Goal: Task Accomplishment & Management: Complete application form

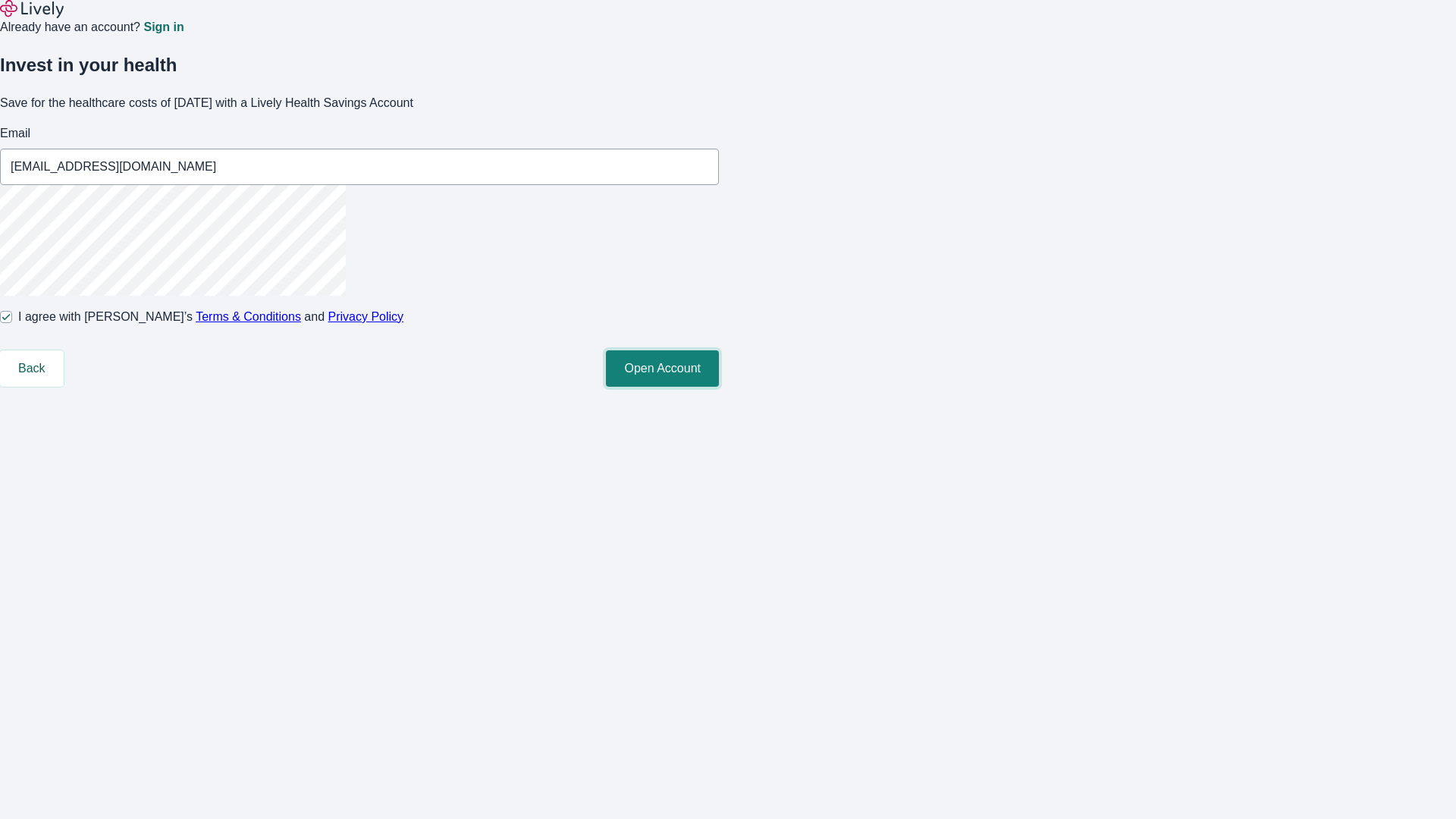
click at [719, 387] on button "Open Account" at bounding box center [661, 368] width 113 height 36
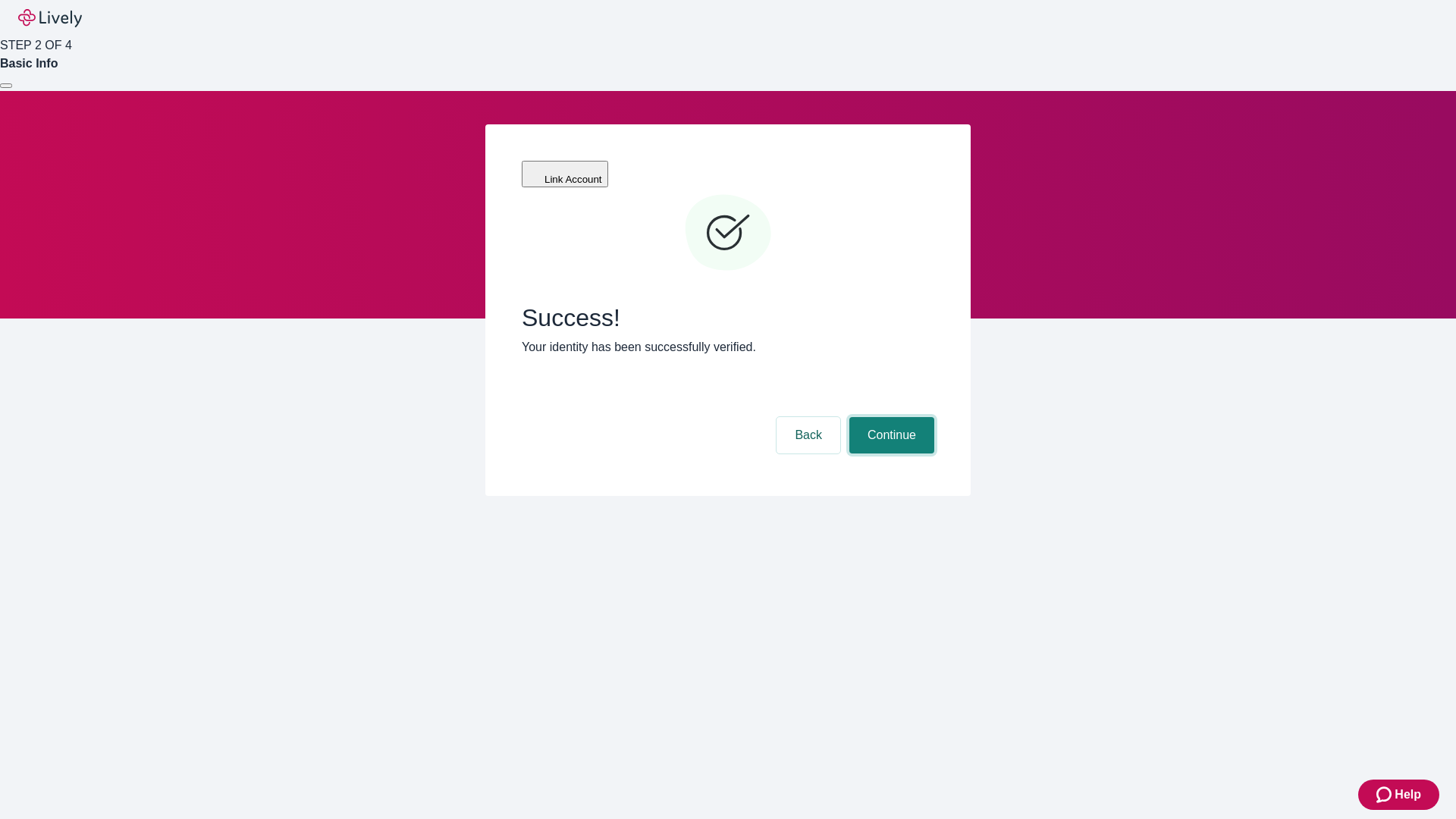
click at [890, 417] on button "Continue" at bounding box center [891, 435] width 85 height 36
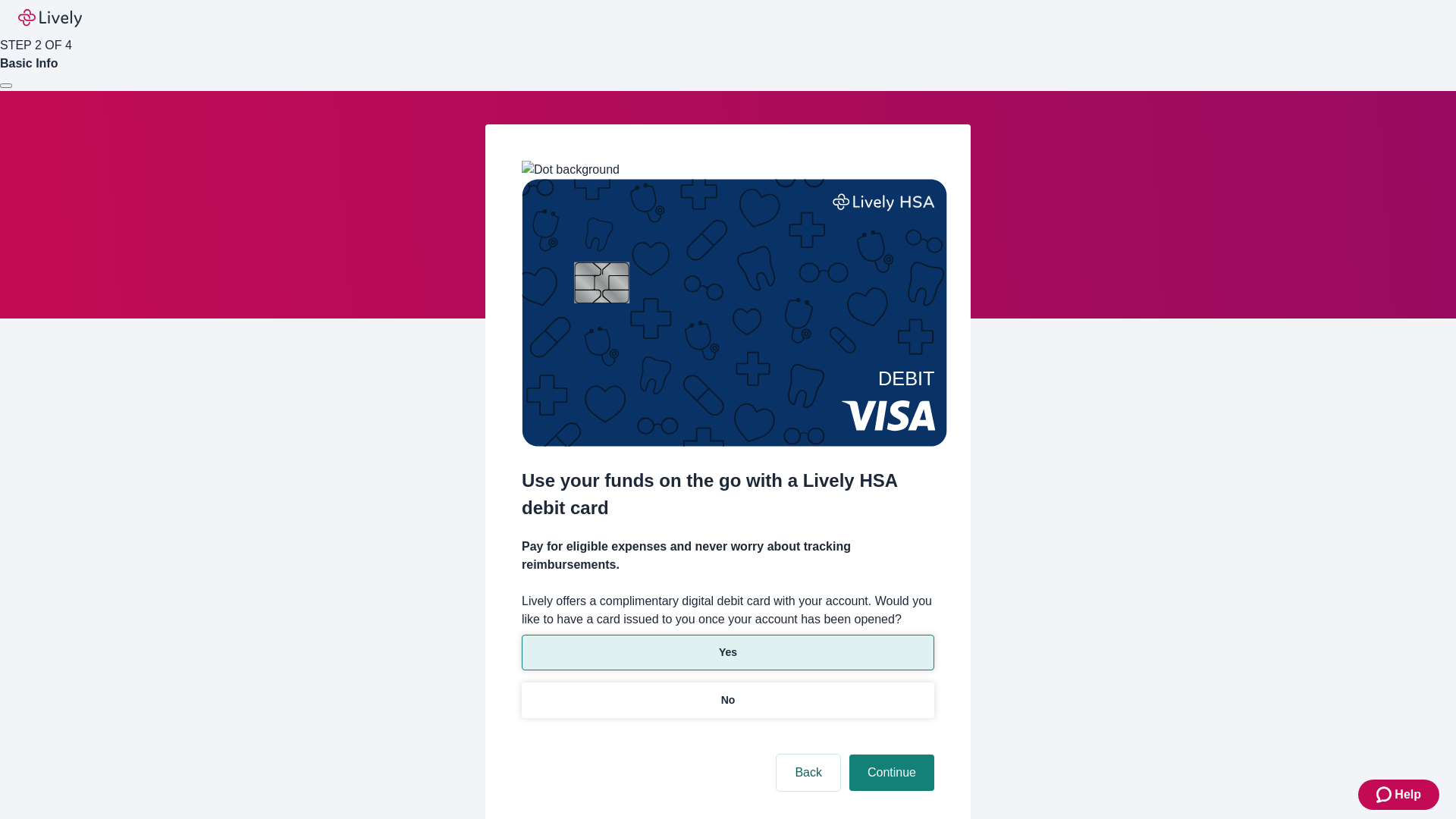
click at [727, 645] on p "Yes" at bounding box center [728, 652] width 19 height 16
click at [890, 755] on button "Continue" at bounding box center [891, 772] width 85 height 36
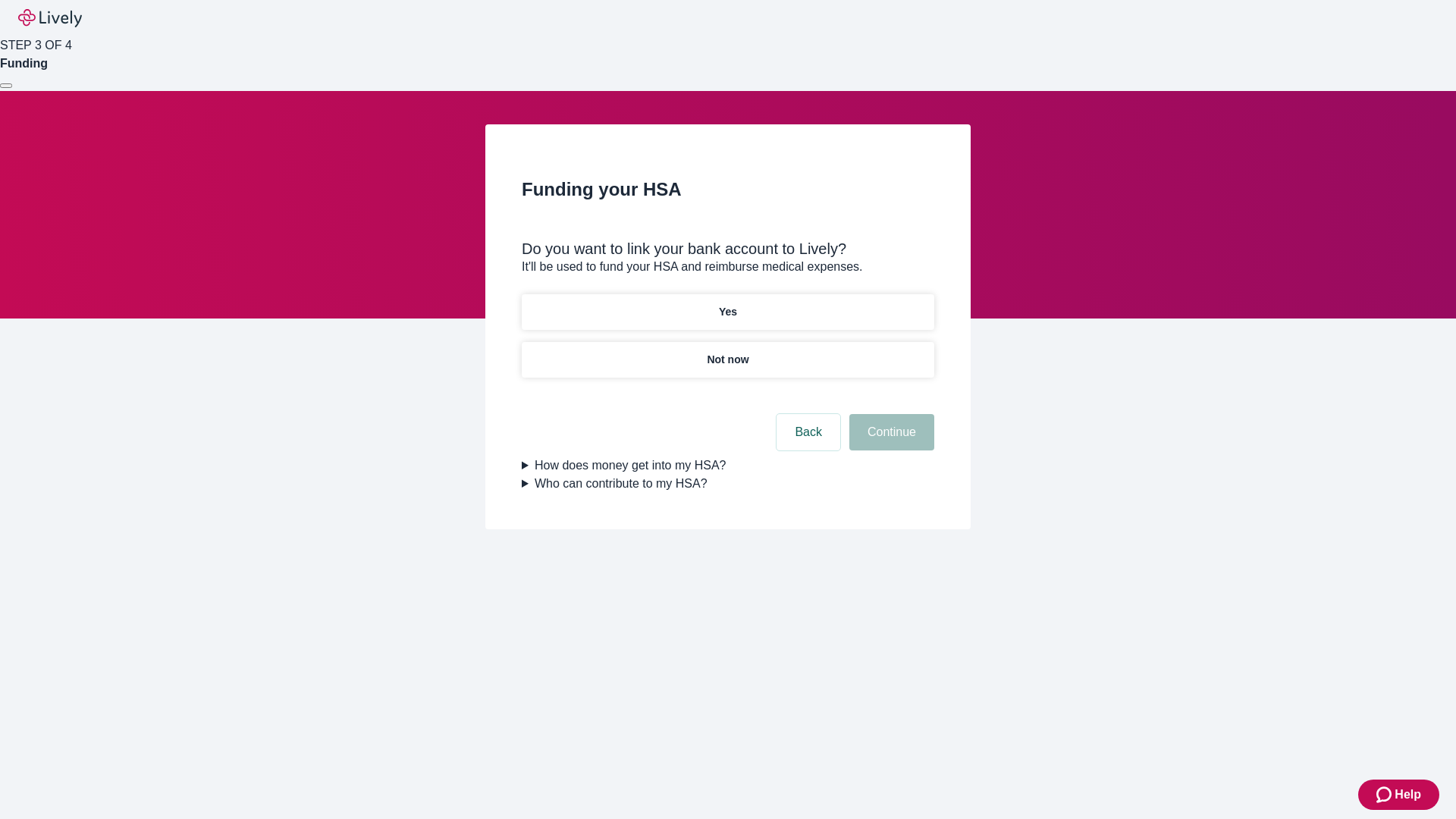
click at [727, 352] on p "Not now" at bounding box center [727, 360] width 42 height 16
click at [890, 442] on button "Continue" at bounding box center [891, 431] width 85 height 36
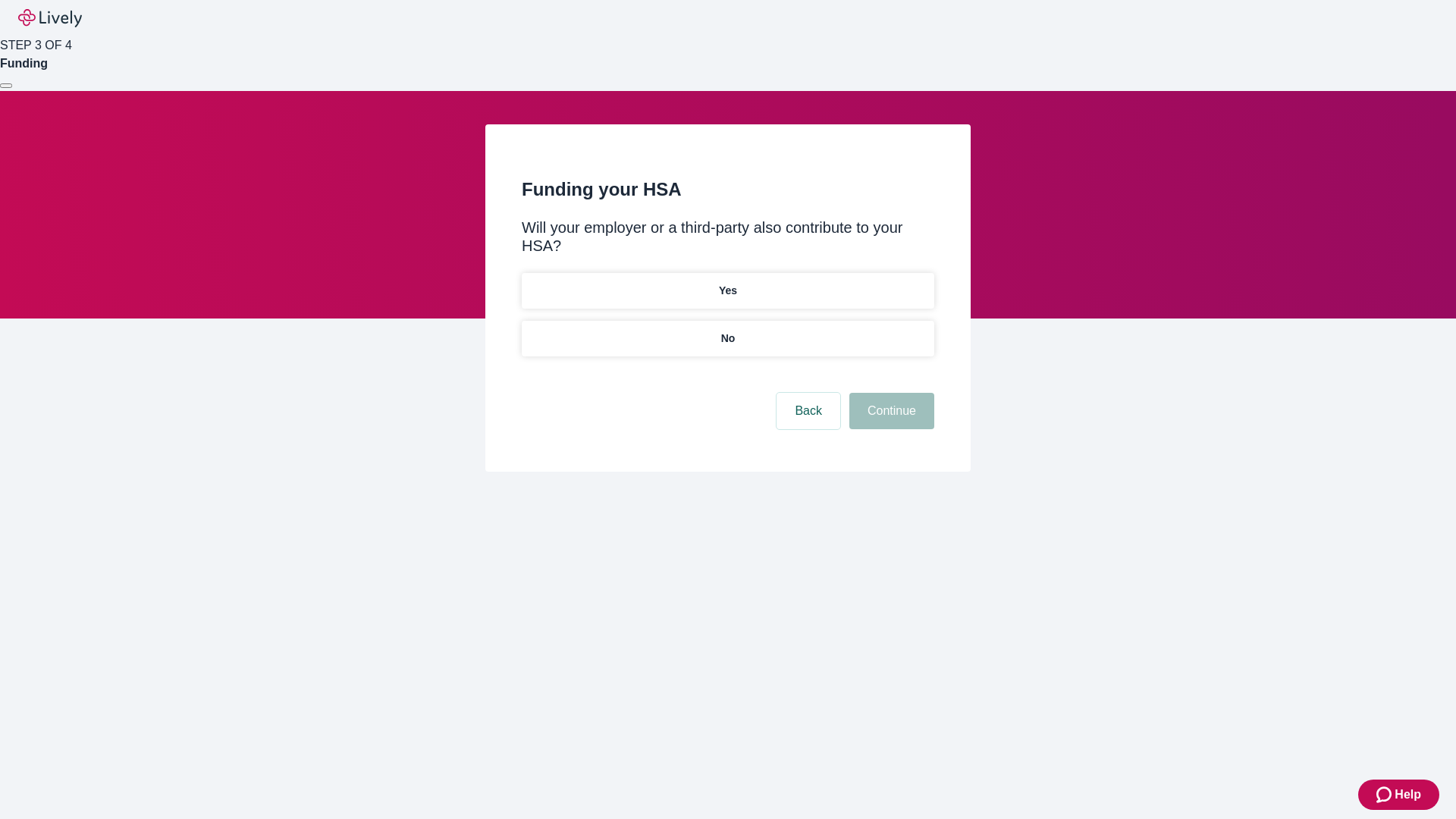
click at [727, 331] on p "No" at bounding box center [728, 338] width 14 height 16
click at [890, 393] on button "Continue" at bounding box center [891, 411] width 85 height 36
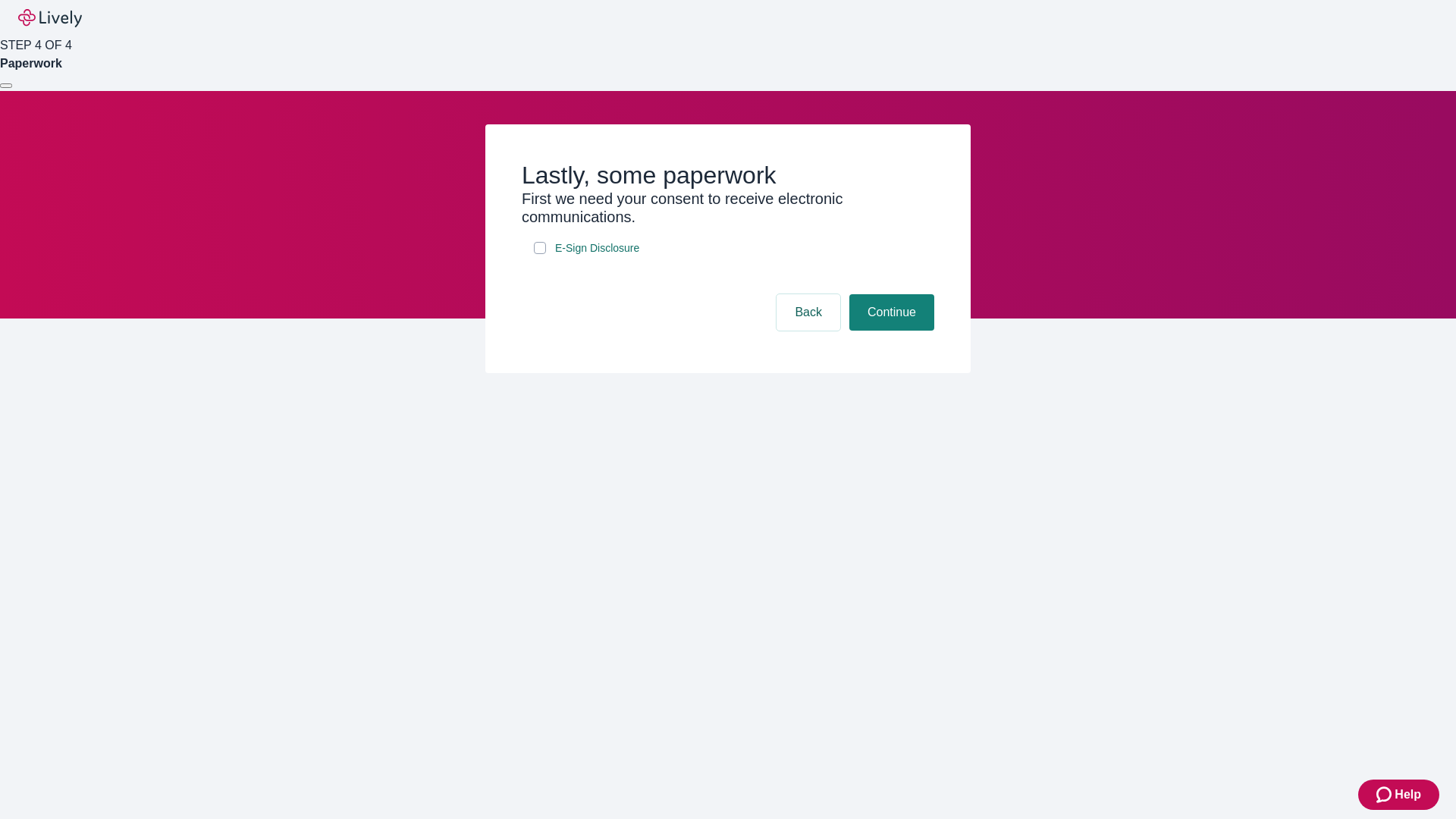
click at [539, 254] on input "E-Sign Disclosure" at bounding box center [539, 248] width 12 height 12
checkbox input "true"
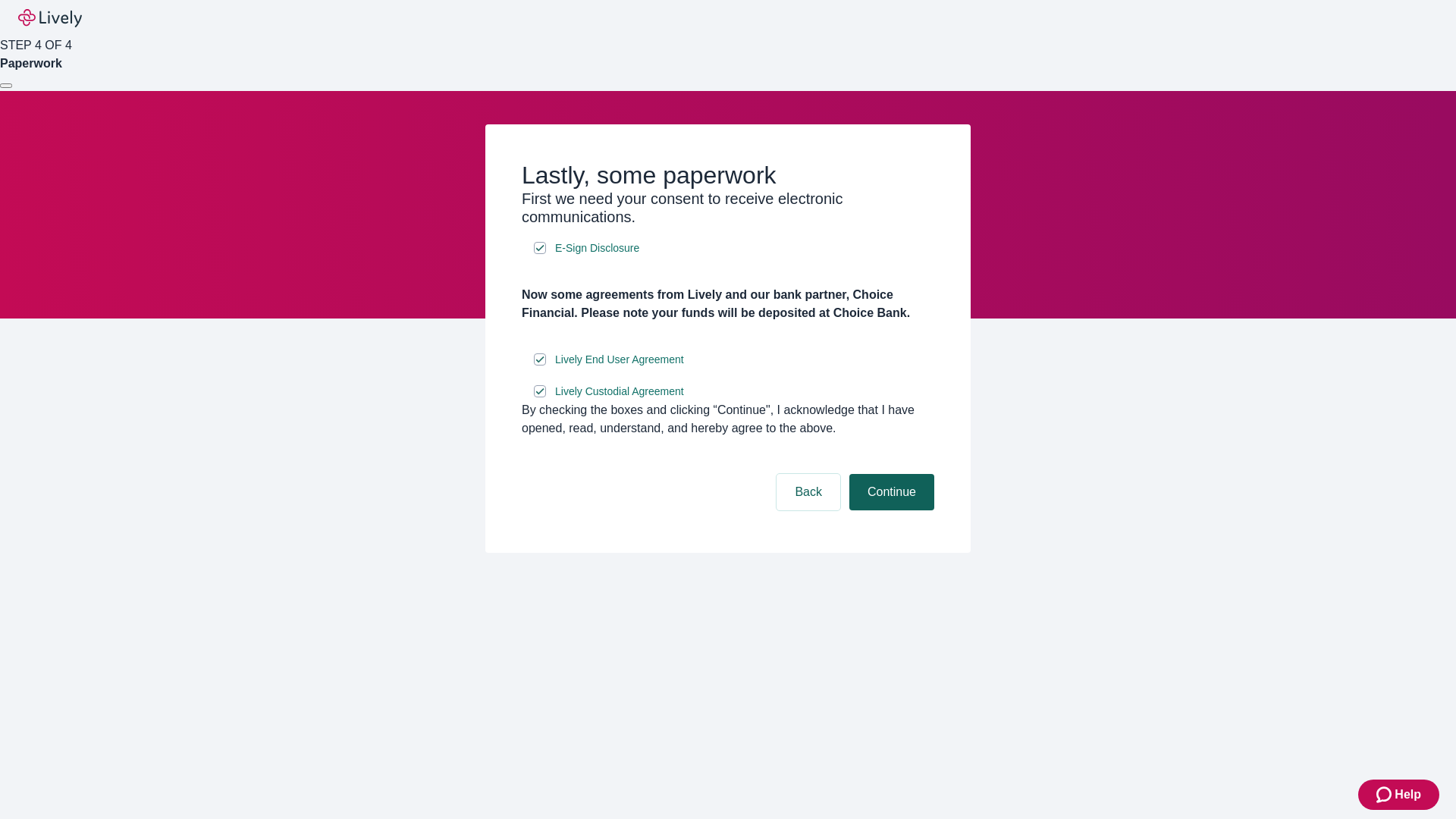
click at [890, 511] on button "Continue" at bounding box center [891, 492] width 85 height 36
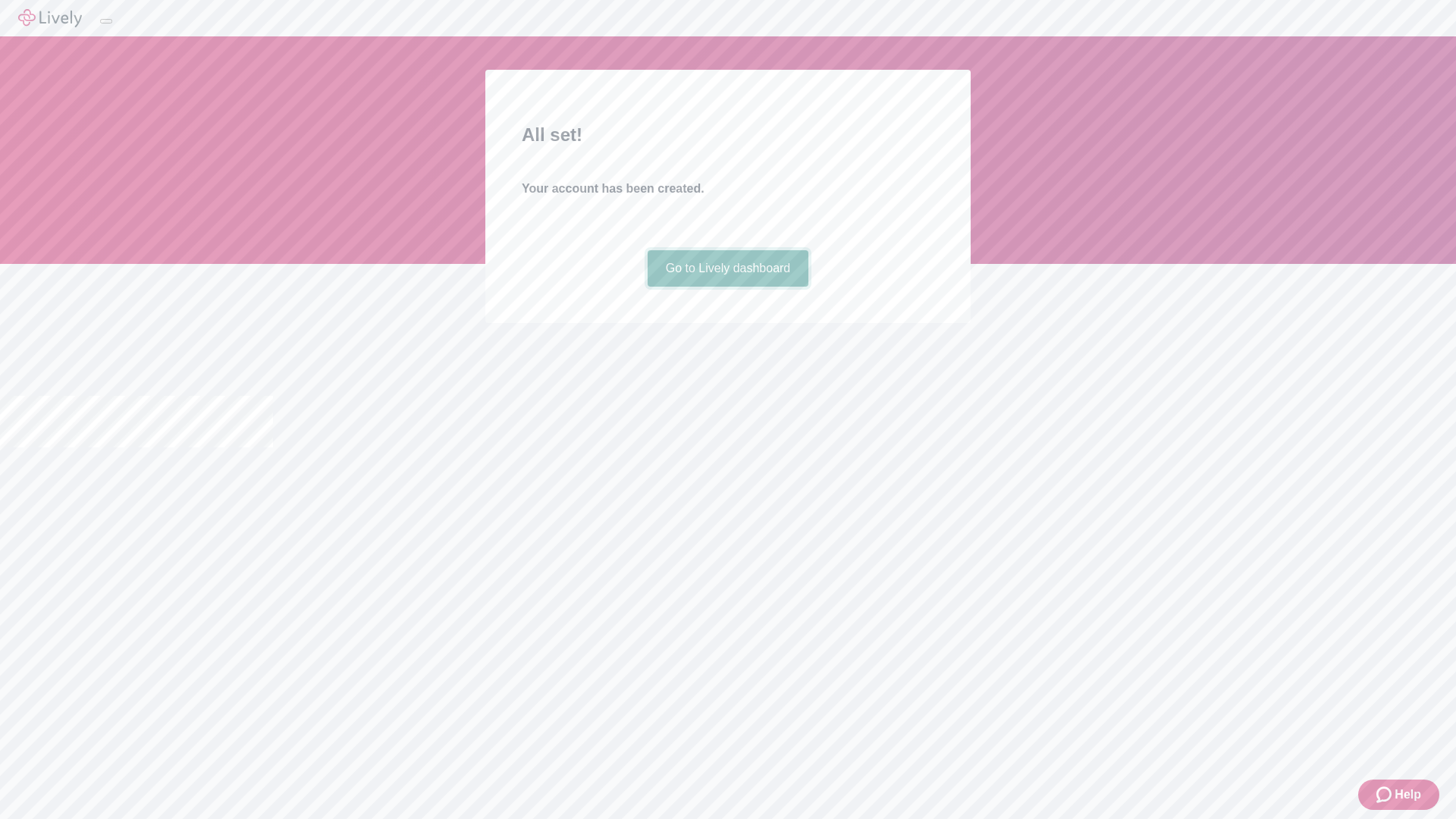
click at [727, 287] on link "Go to Lively dashboard" at bounding box center [728, 268] width 161 height 36
